Goal: Navigation & Orientation: Find specific page/section

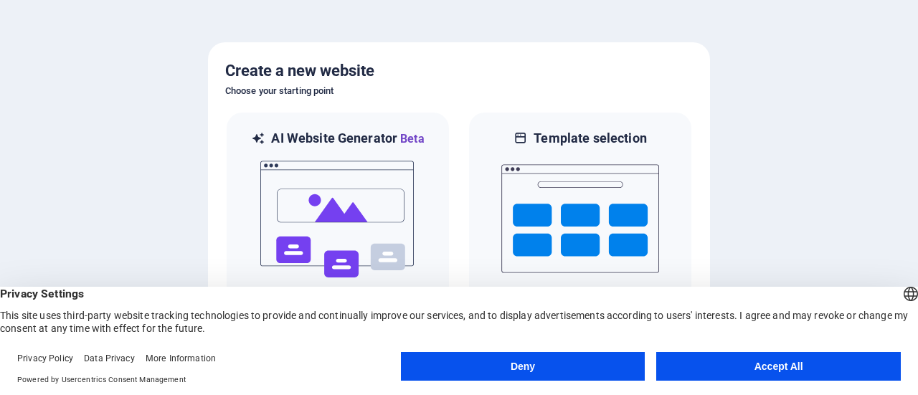
click at [747, 361] on button "Accept All" at bounding box center [779, 366] width 245 height 29
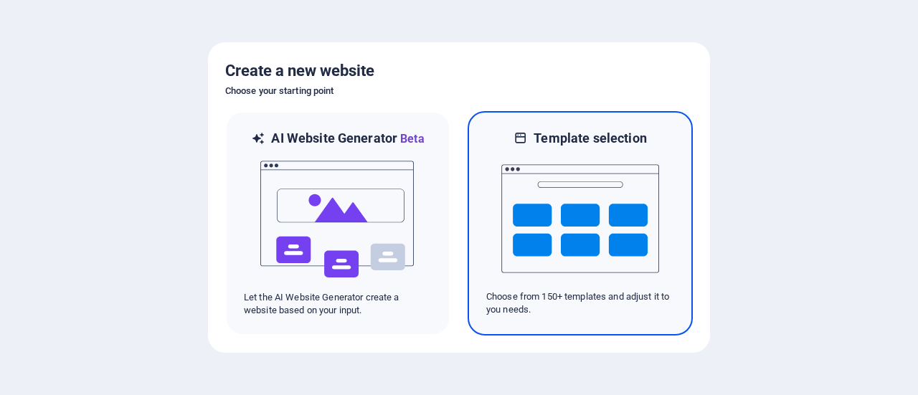
click at [560, 256] on img at bounding box center [581, 219] width 158 height 144
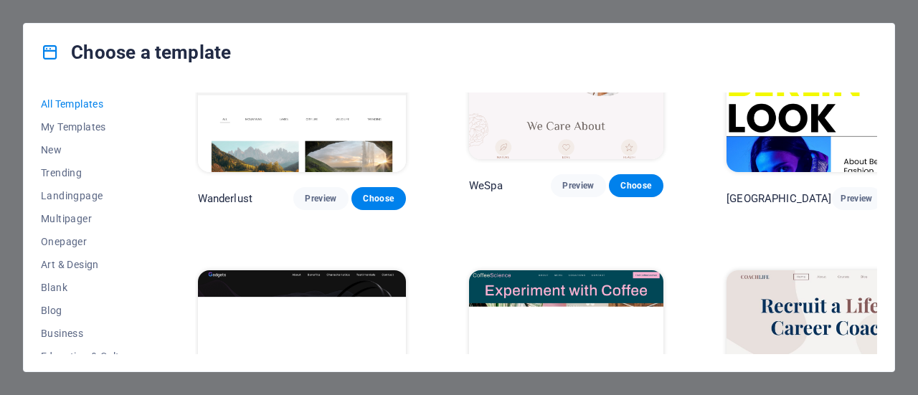
scroll to position [3315, 0]
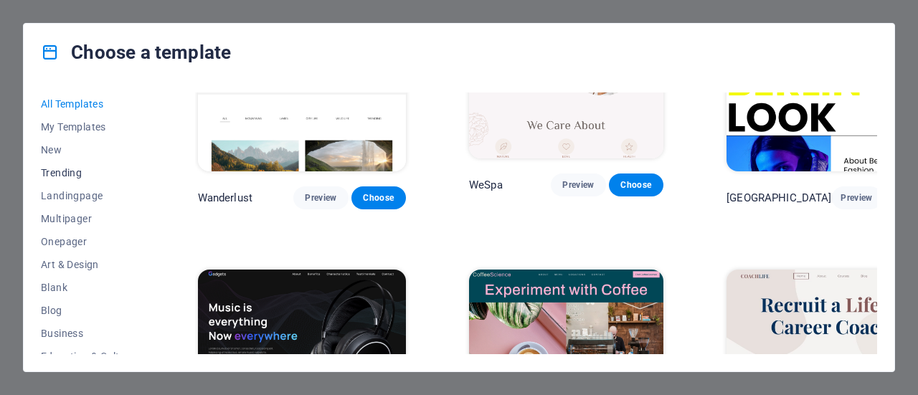
click at [67, 174] on span "Trending" at bounding box center [88, 172] width 94 height 11
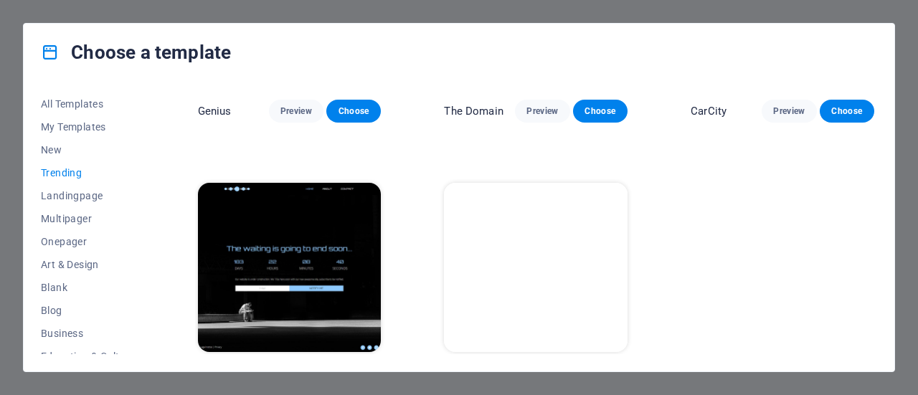
scroll to position [1292, 0]
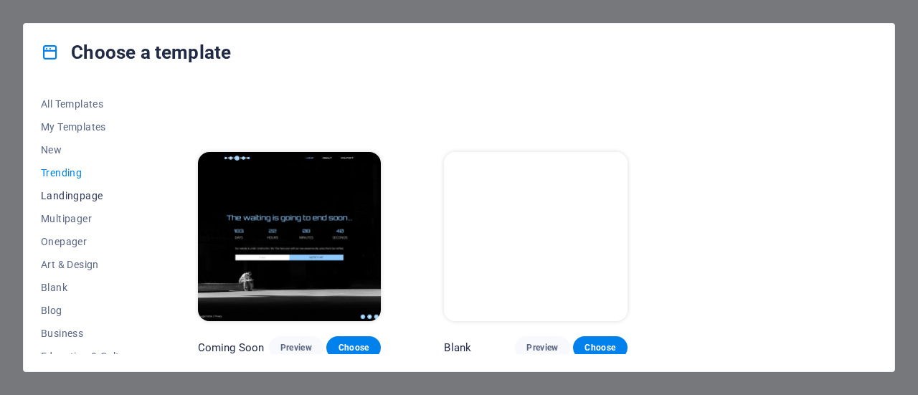
click at [74, 194] on span "Landingpage" at bounding box center [88, 195] width 94 height 11
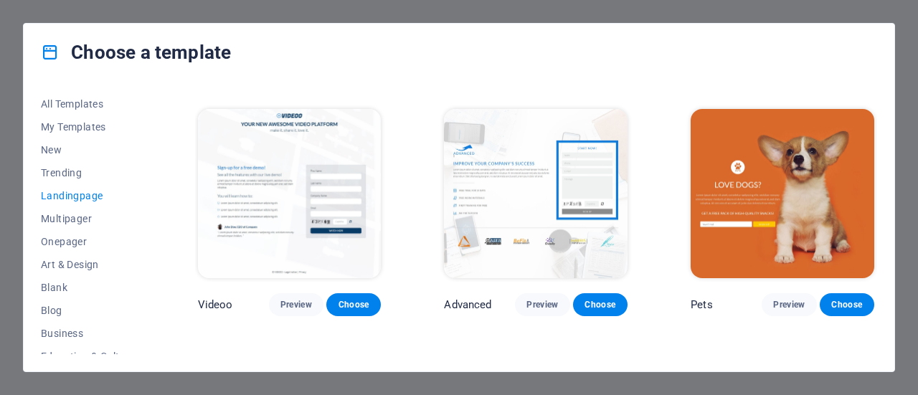
scroll to position [520, 0]
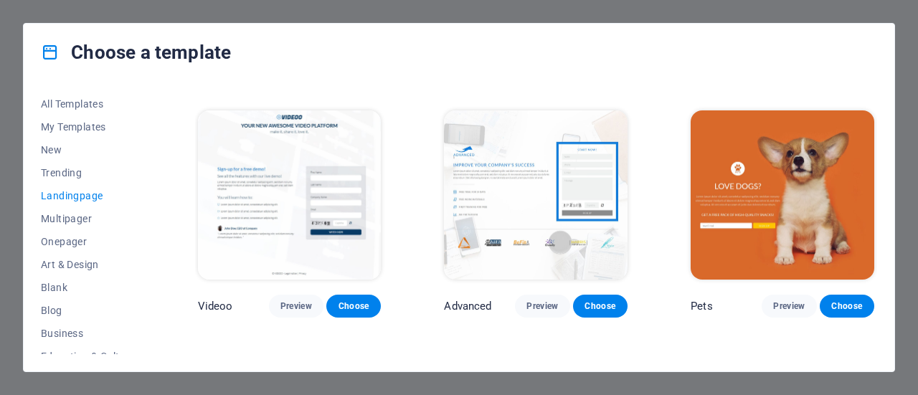
click at [80, 196] on span "Landingpage" at bounding box center [88, 195] width 94 height 11
click at [71, 171] on span "Trending" at bounding box center [88, 172] width 94 height 11
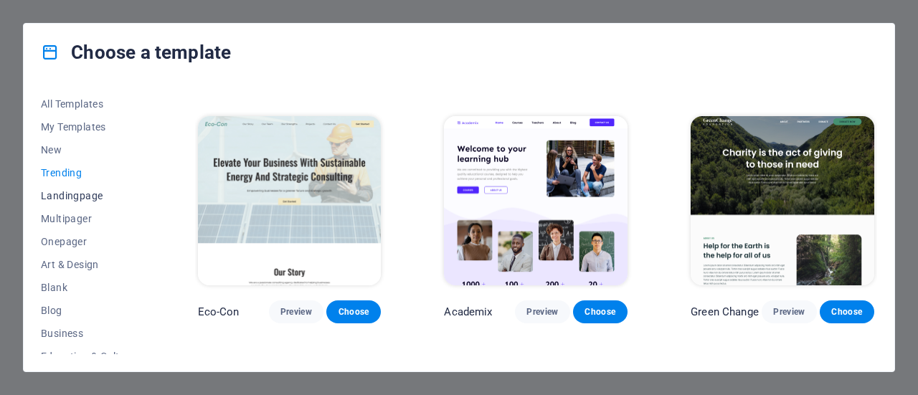
click at [72, 196] on span "Landingpage" at bounding box center [88, 195] width 94 height 11
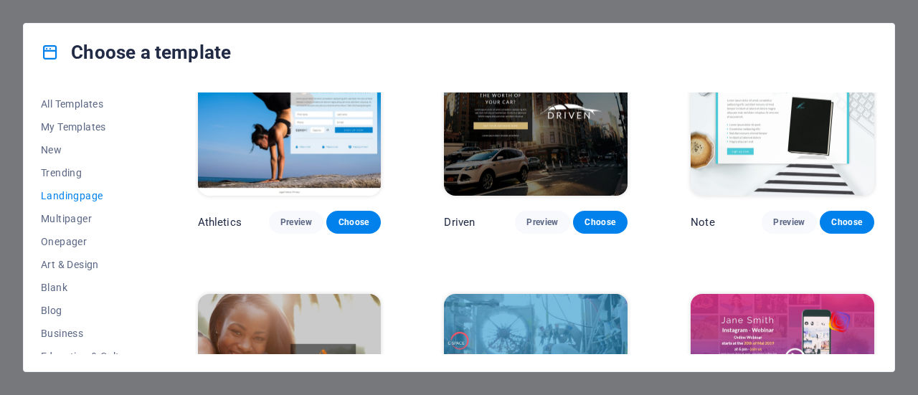
scroll to position [872, 0]
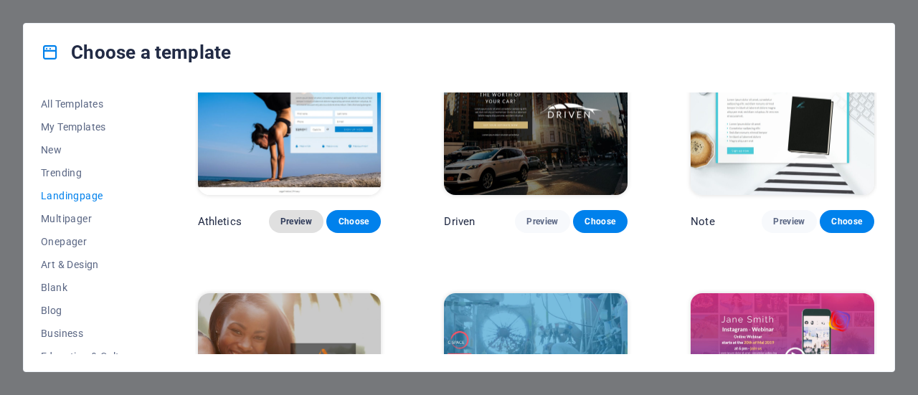
click at [296, 216] on span "Preview" at bounding box center [297, 221] width 32 height 11
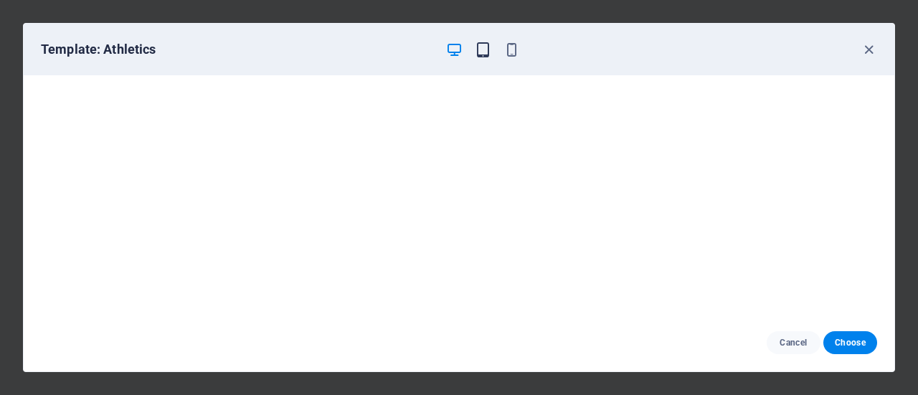
click at [486, 54] on icon "button" at bounding box center [483, 50] width 17 height 17
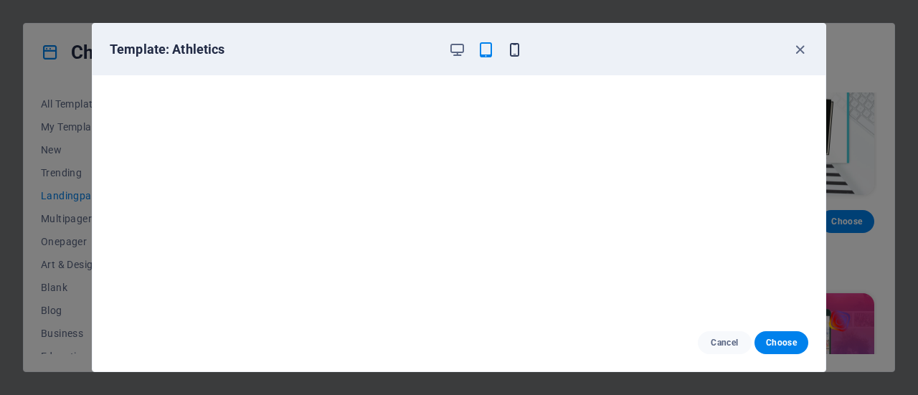
click at [512, 44] on icon "button" at bounding box center [515, 50] width 17 height 17
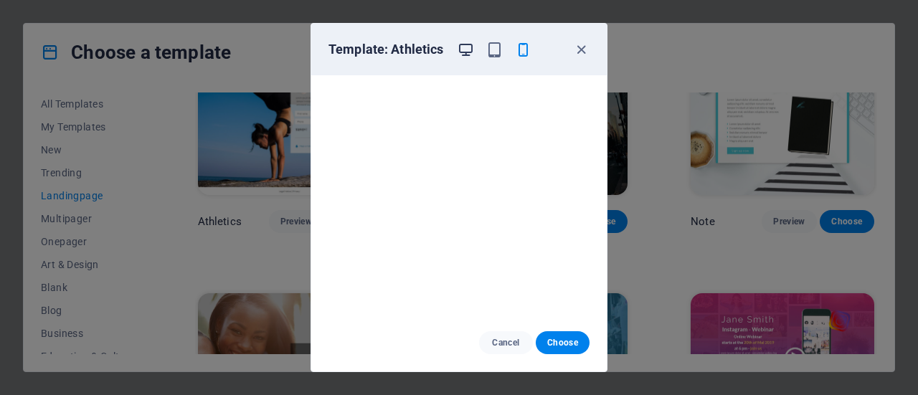
click at [472, 50] on icon "button" at bounding box center [466, 50] width 17 height 17
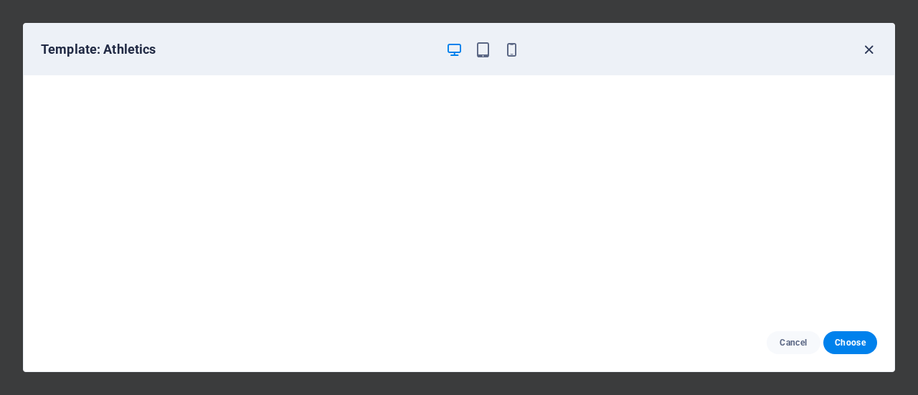
click at [869, 49] on icon "button" at bounding box center [869, 50] width 17 height 17
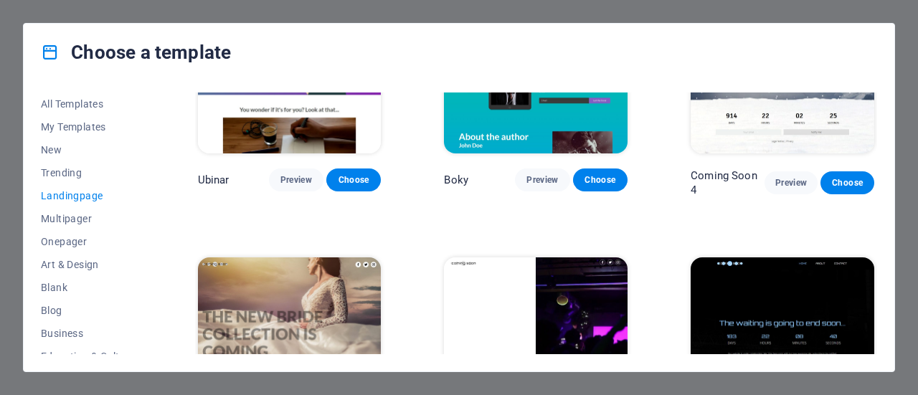
scroll to position [2082, 0]
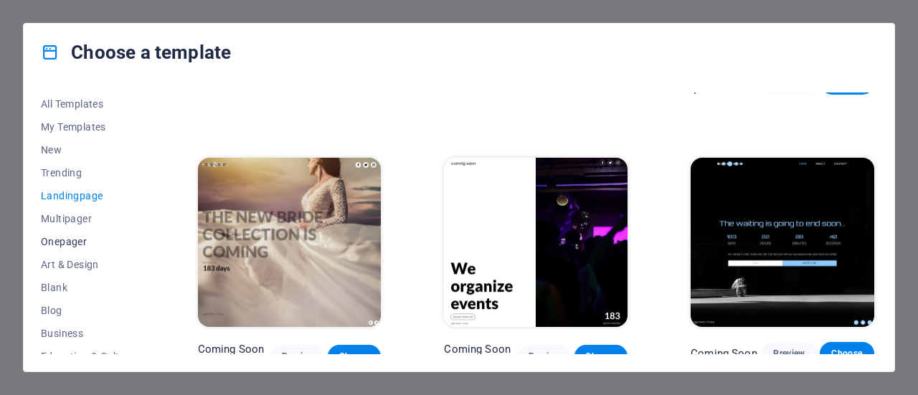
click at [52, 243] on span "Onepager" at bounding box center [88, 241] width 94 height 11
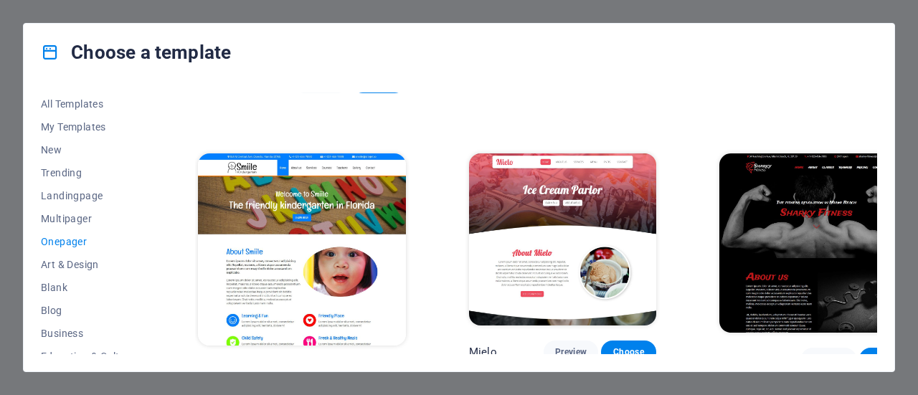
scroll to position [3723, 0]
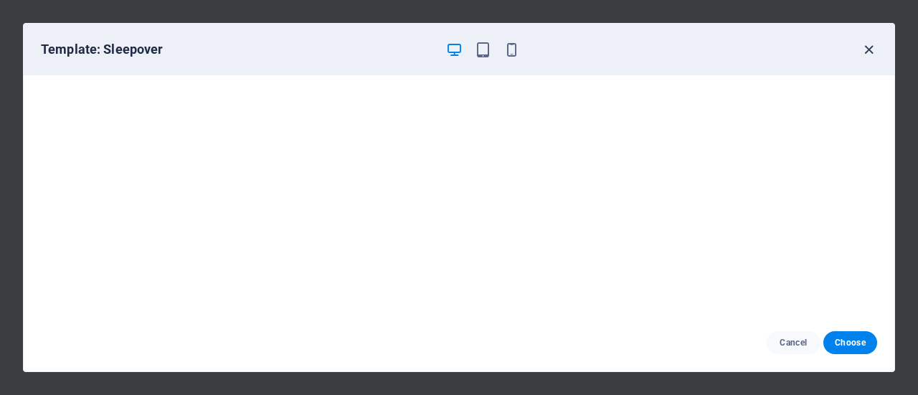
click at [869, 48] on icon "button" at bounding box center [869, 50] width 17 height 17
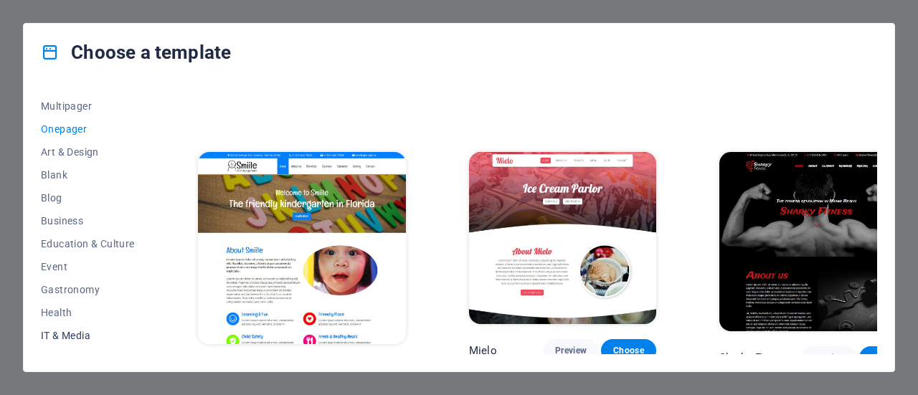
scroll to position [111, 0]
click at [80, 244] on span "Education & Culture" at bounding box center [88, 245] width 94 height 11
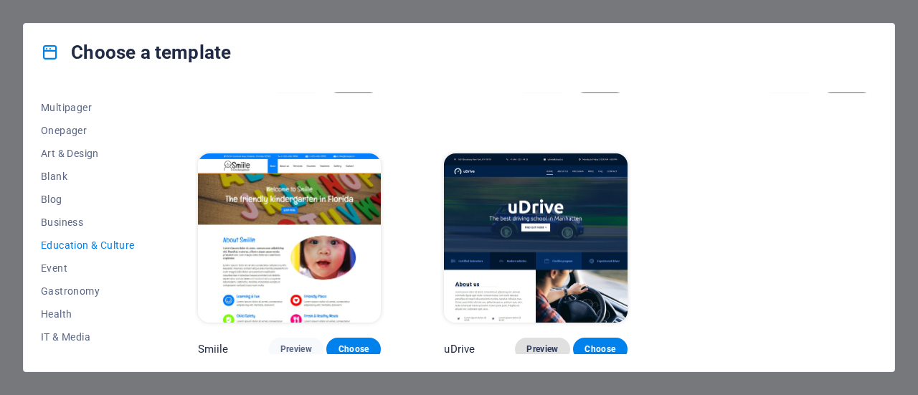
click at [542, 344] on span "Preview" at bounding box center [543, 349] width 32 height 11
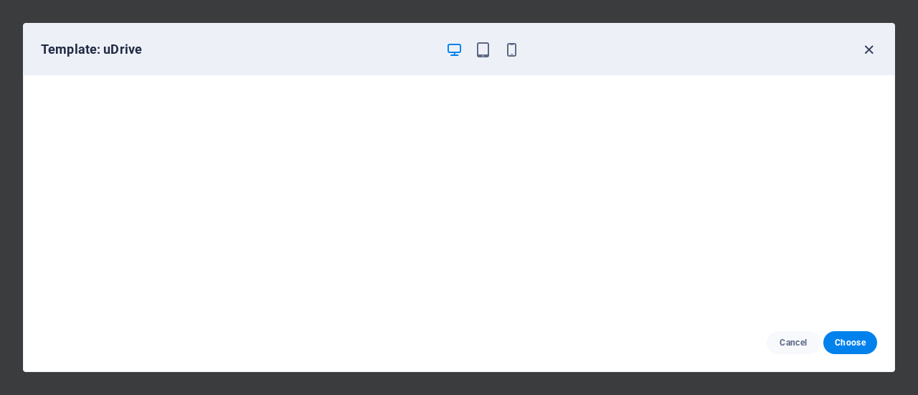
click at [865, 48] on icon "button" at bounding box center [869, 50] width 17 height 17
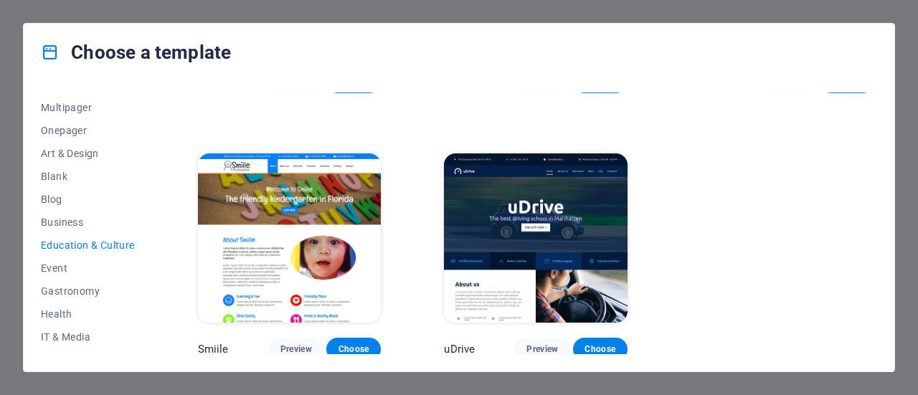
click at [350, 258] on img at bounding box center [290, 238] width 184 height 169
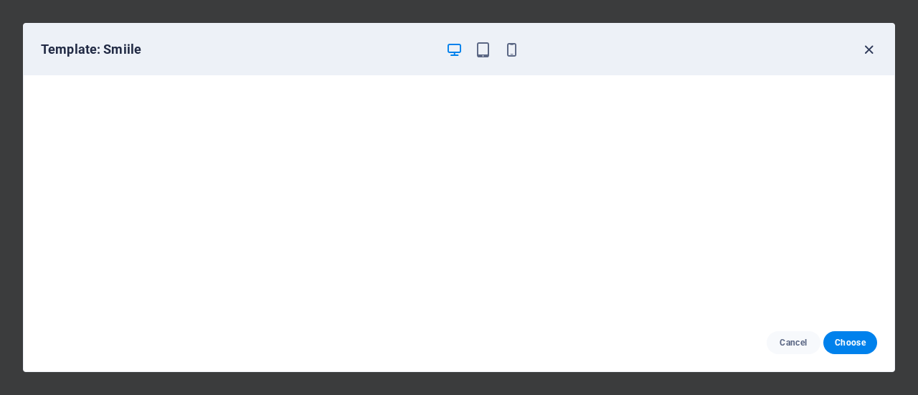
click at [868, 45] on icon "button" at bounding box center [869, 50] width 17 height 17
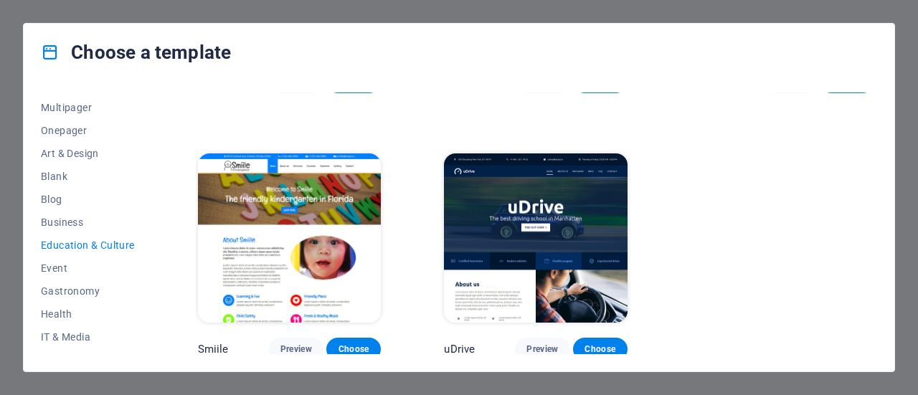
click at [883, 11] on div "Choose a template All Templates My Templates New Trending Landingpage Multipage…" at bounding box center [459, 197] width 918 height 395
click at [82, 150] on span "Art & Design" at bounding box center [88, 153] width 94 height 11
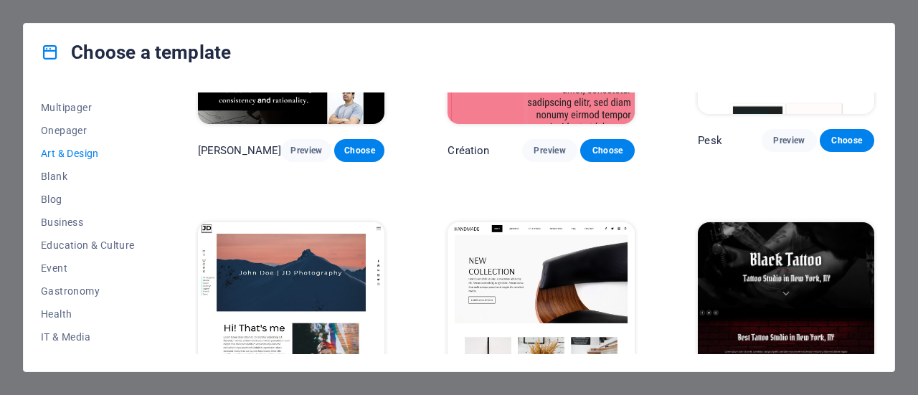
scroll to position [138, 0]
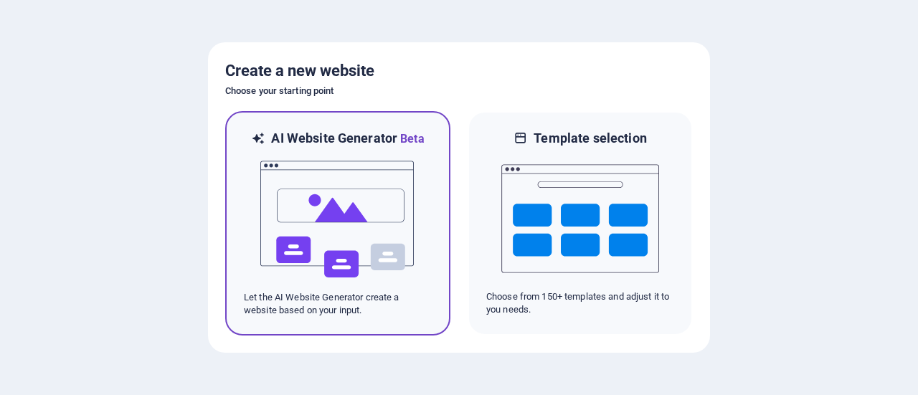
click at [347, 230] on img at bounding box center [338, 220] width 158 height 144
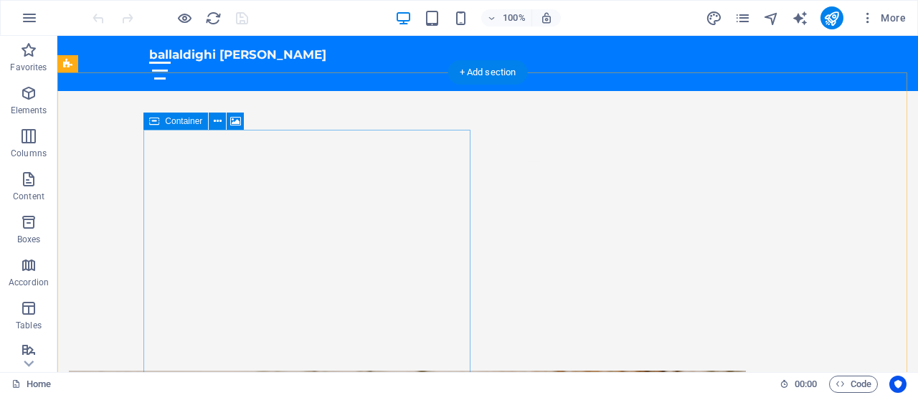
scroll to position [154, 0]
